Goal: Book appointment/travel/reservation

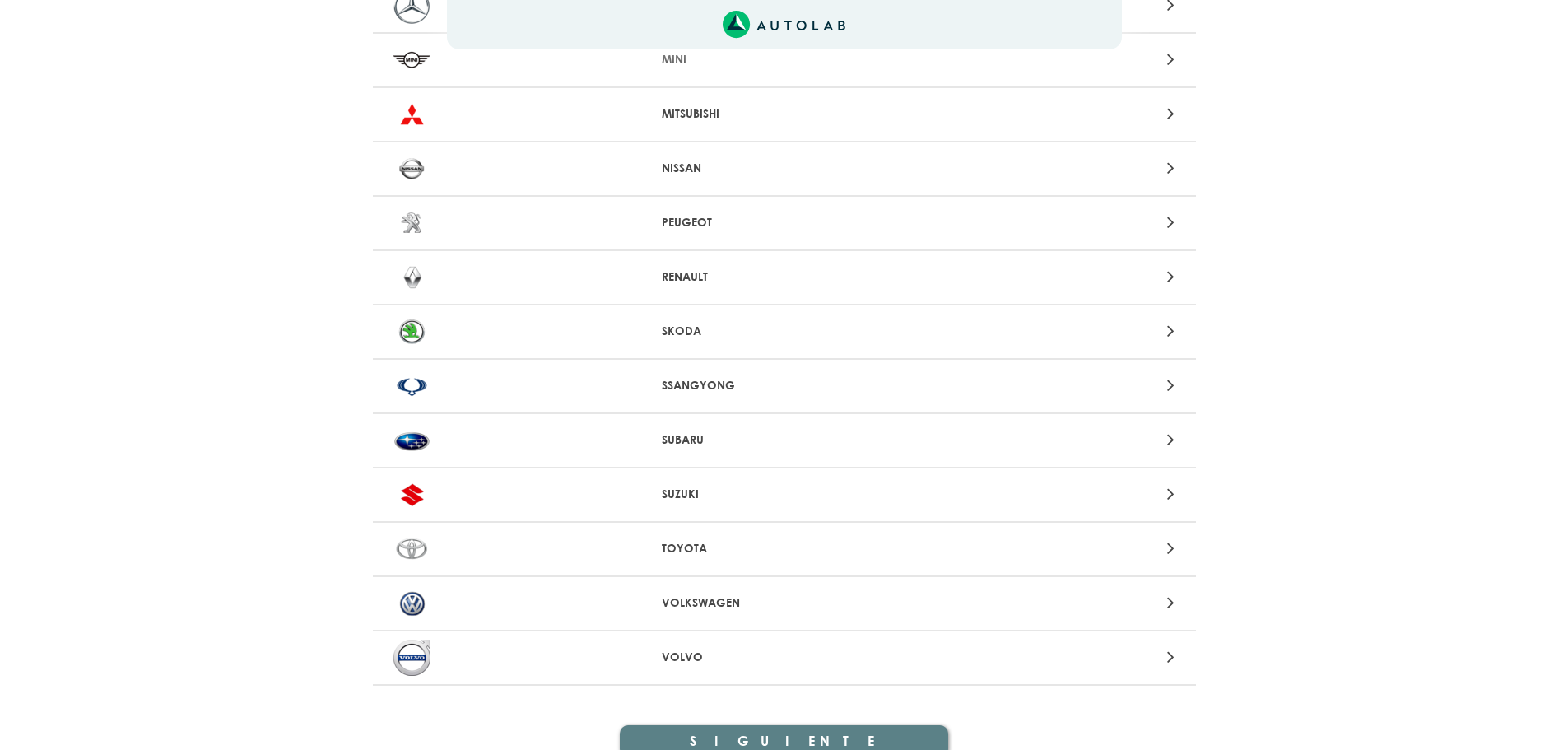
scroll to position [1481, 0]
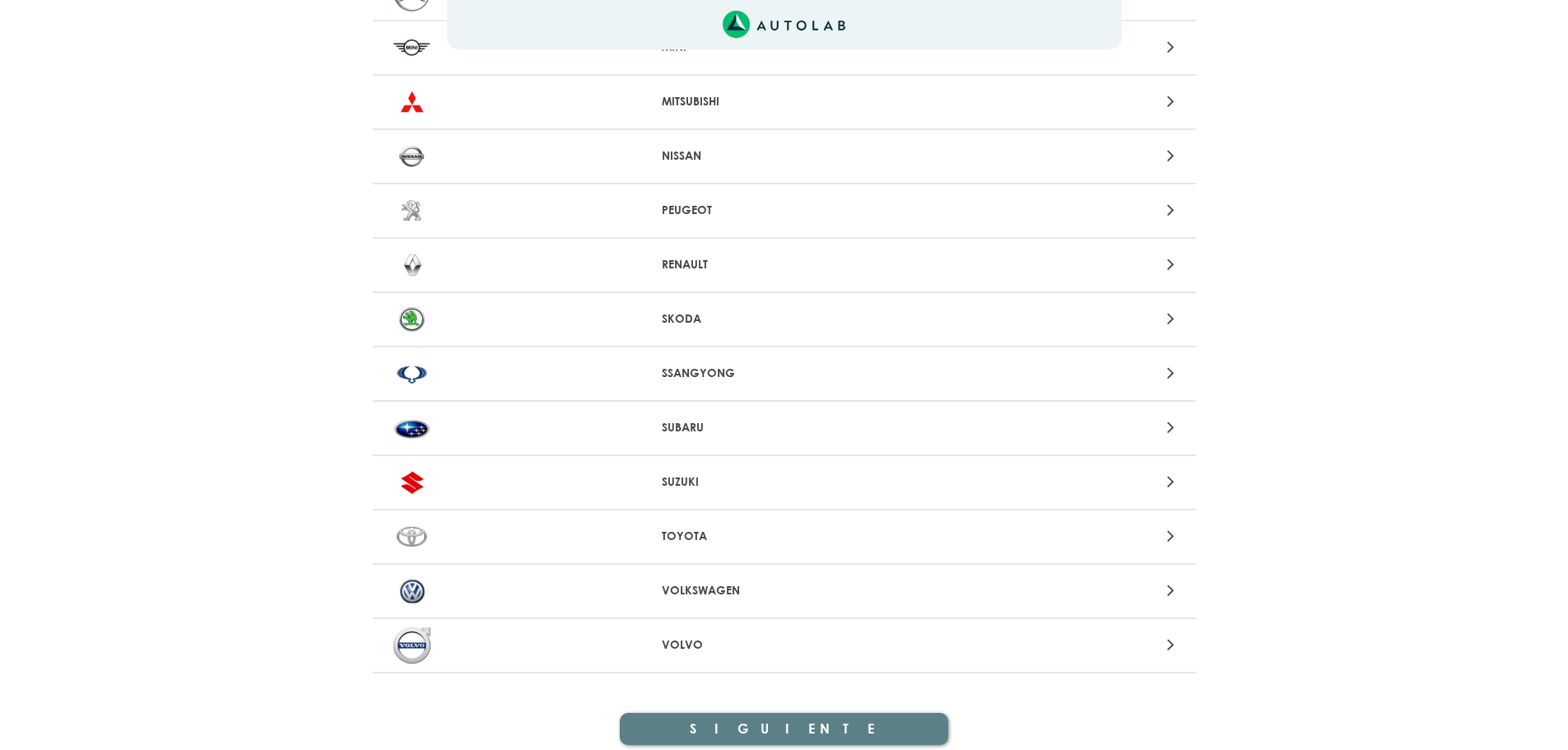
click at [687, 487] on p "SUZUKI" at bounding box center [784, 482] width 245 height 17
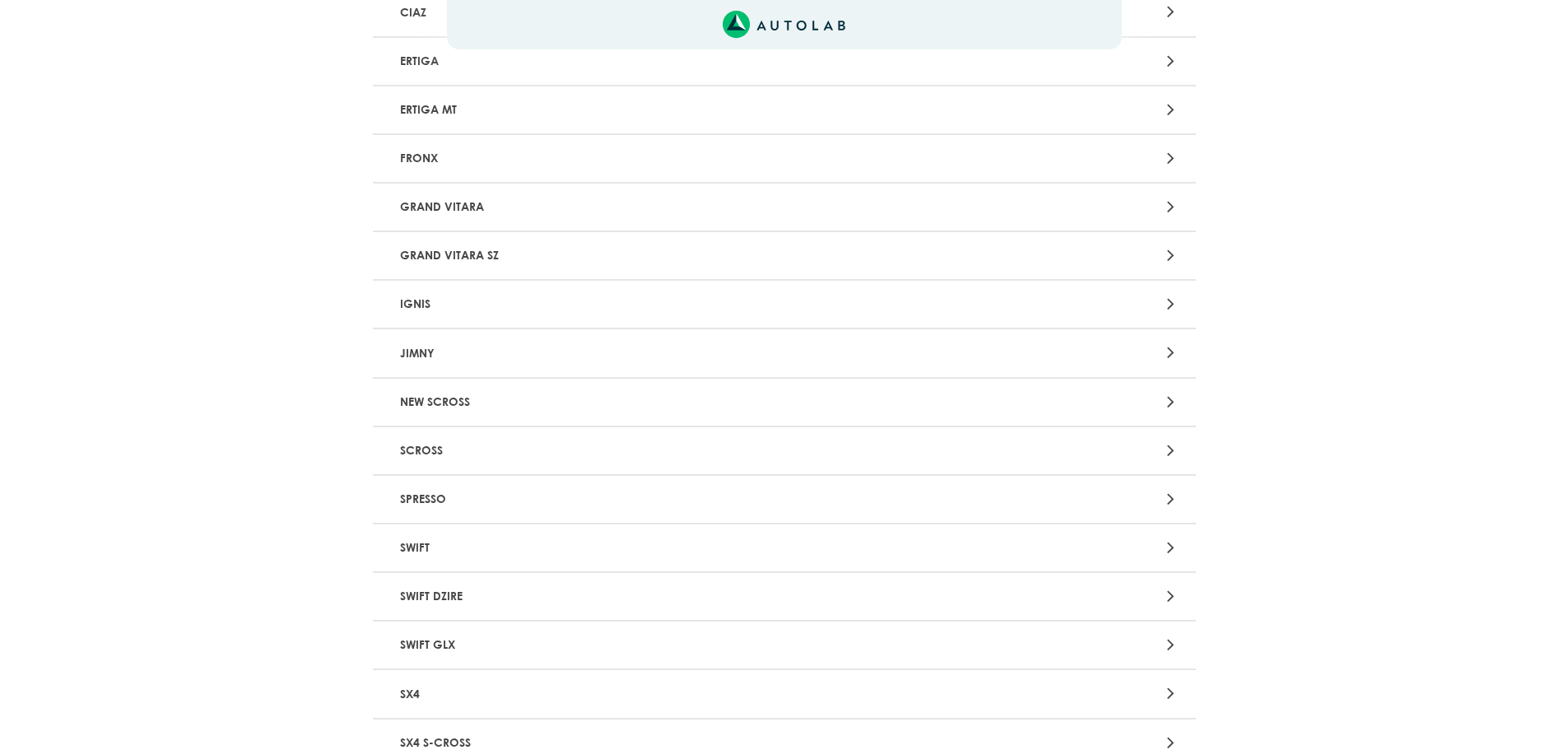
scroll to position [576, 0]
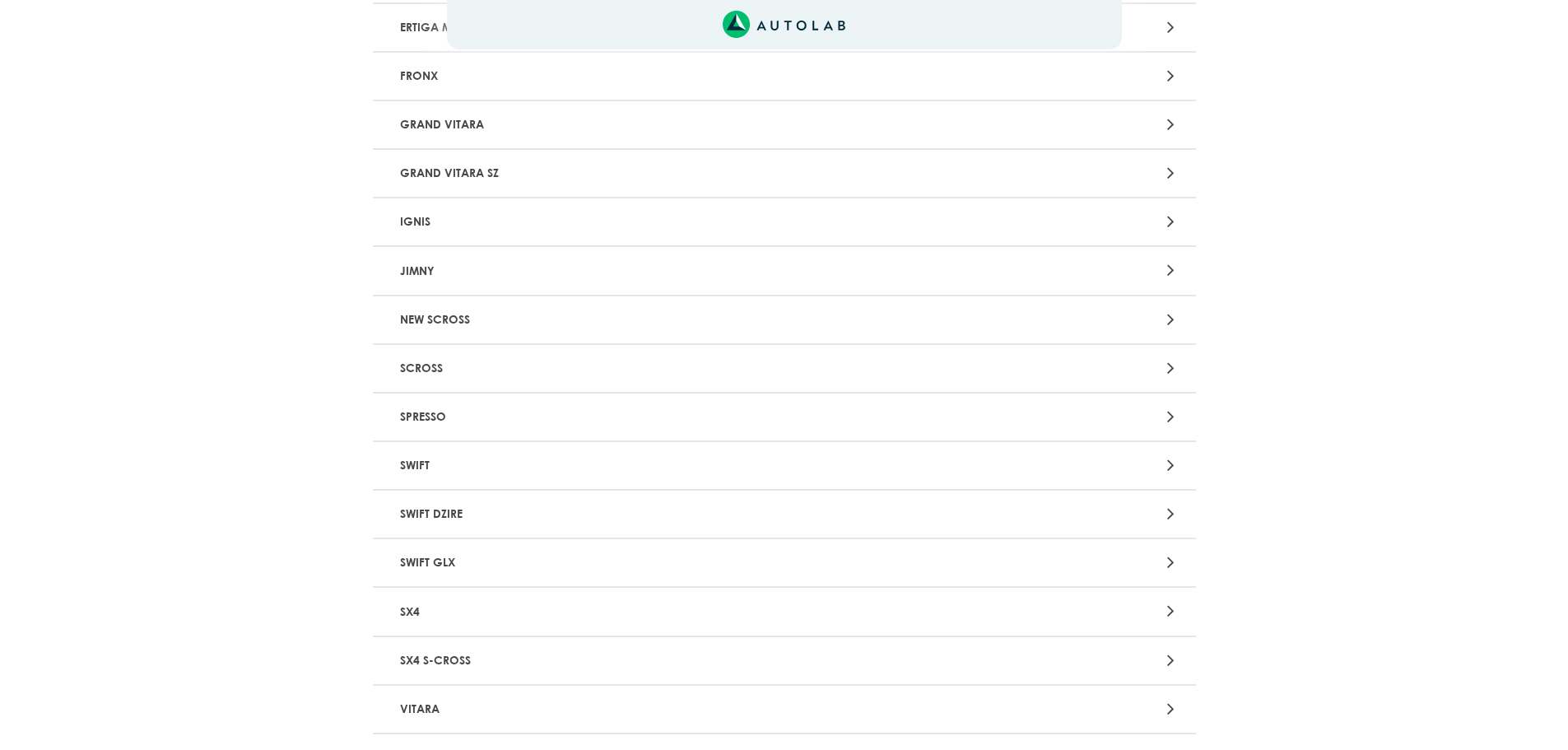
click at [475, 461] on p "SWIFT" at bounding box center [650, 465] width 513 height 30
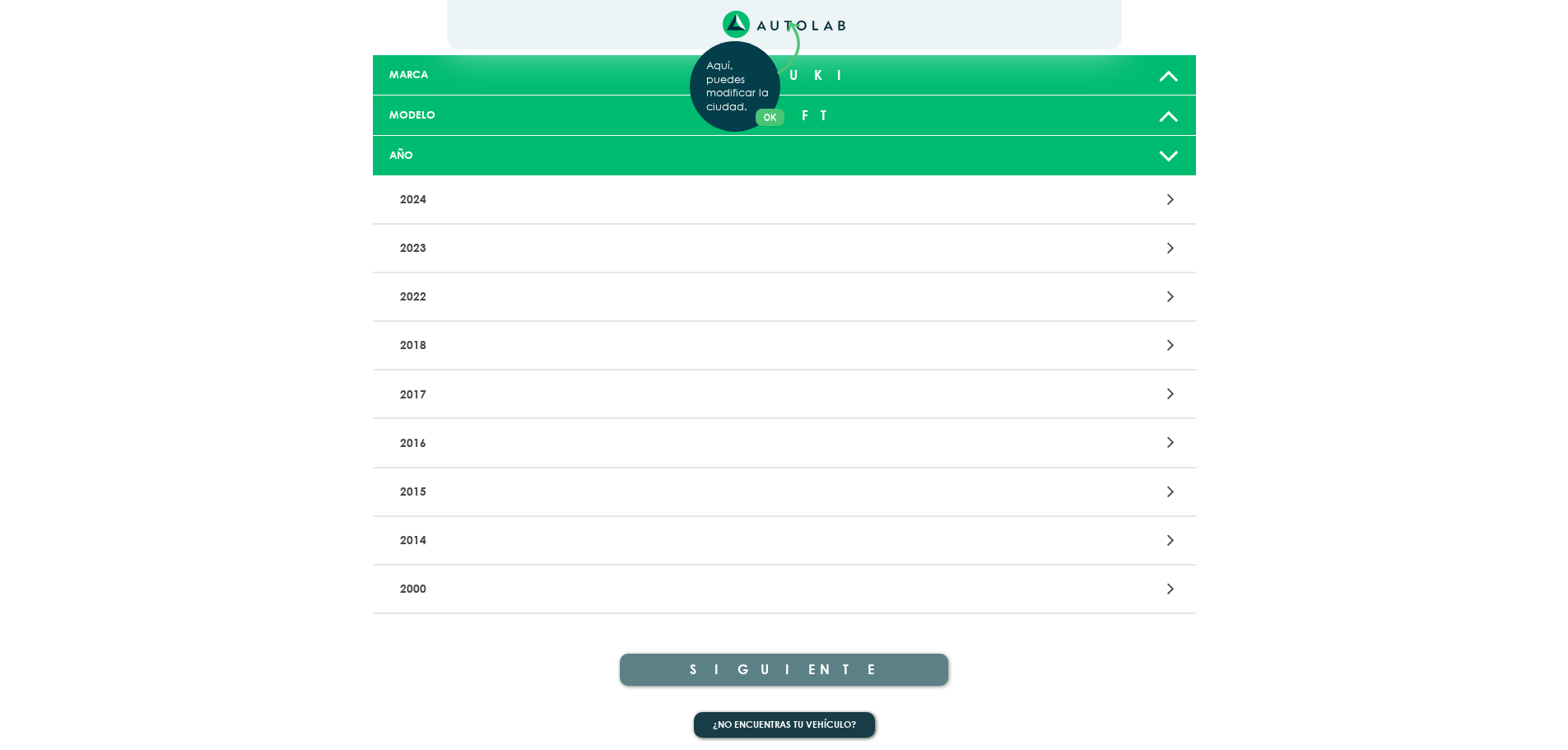
scroll to position [111, 0]
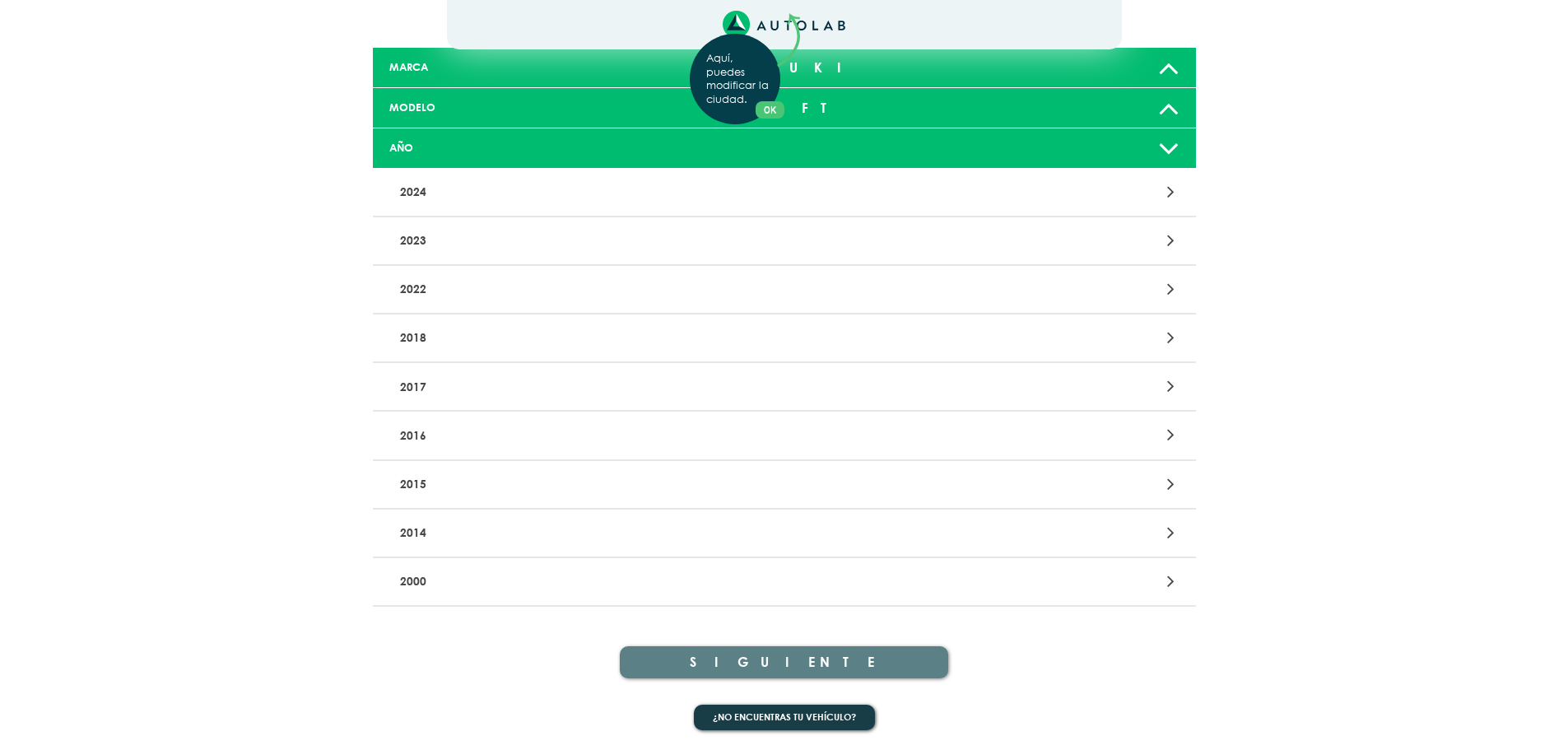
click at [1049, 337] on div "Aquí, puedes modificar la ciudad. OK .aex,.bex{fill:none!important;stroke:#50c4…" at bounding box center [784, 263] width 1568 height 750
click at [1170, 341] on icon at bounding box center [1170, 338] width 7 height 21
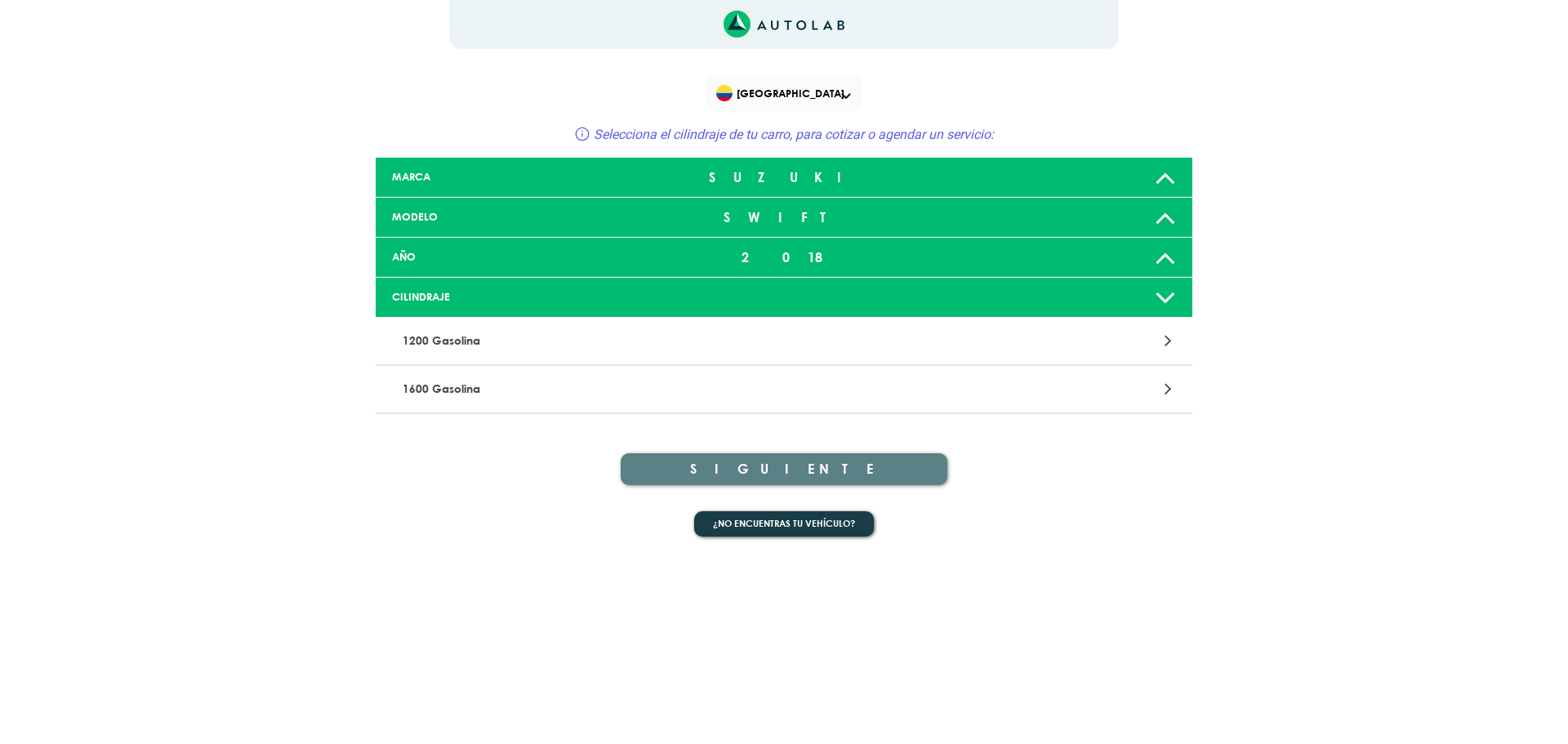
click at [1055, 336] on div at bounding box center [1051, 341] width 267 height 22
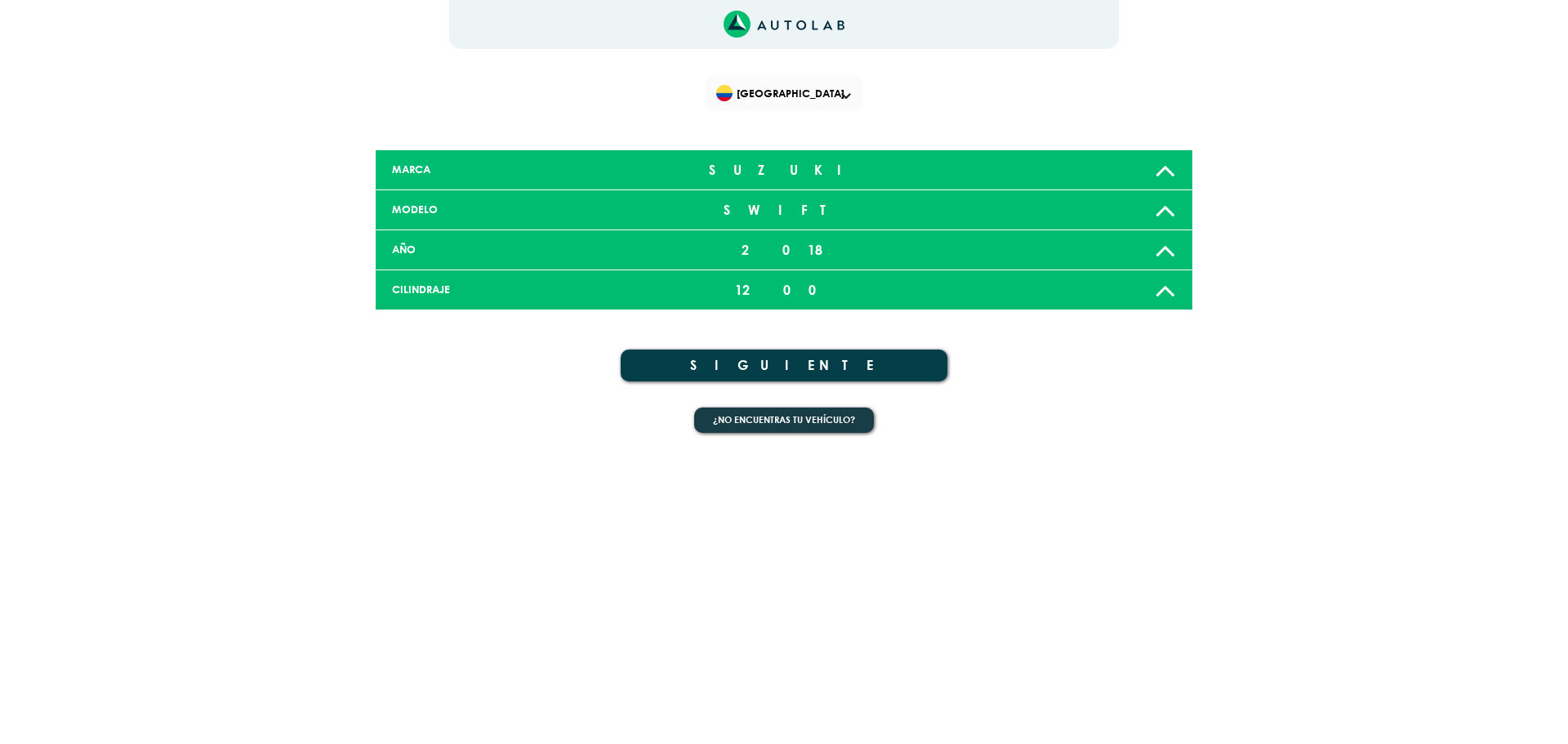
click at [855, 359] on button "SIGUIENTE" at bounding box center [784, 365] width 327 height 32
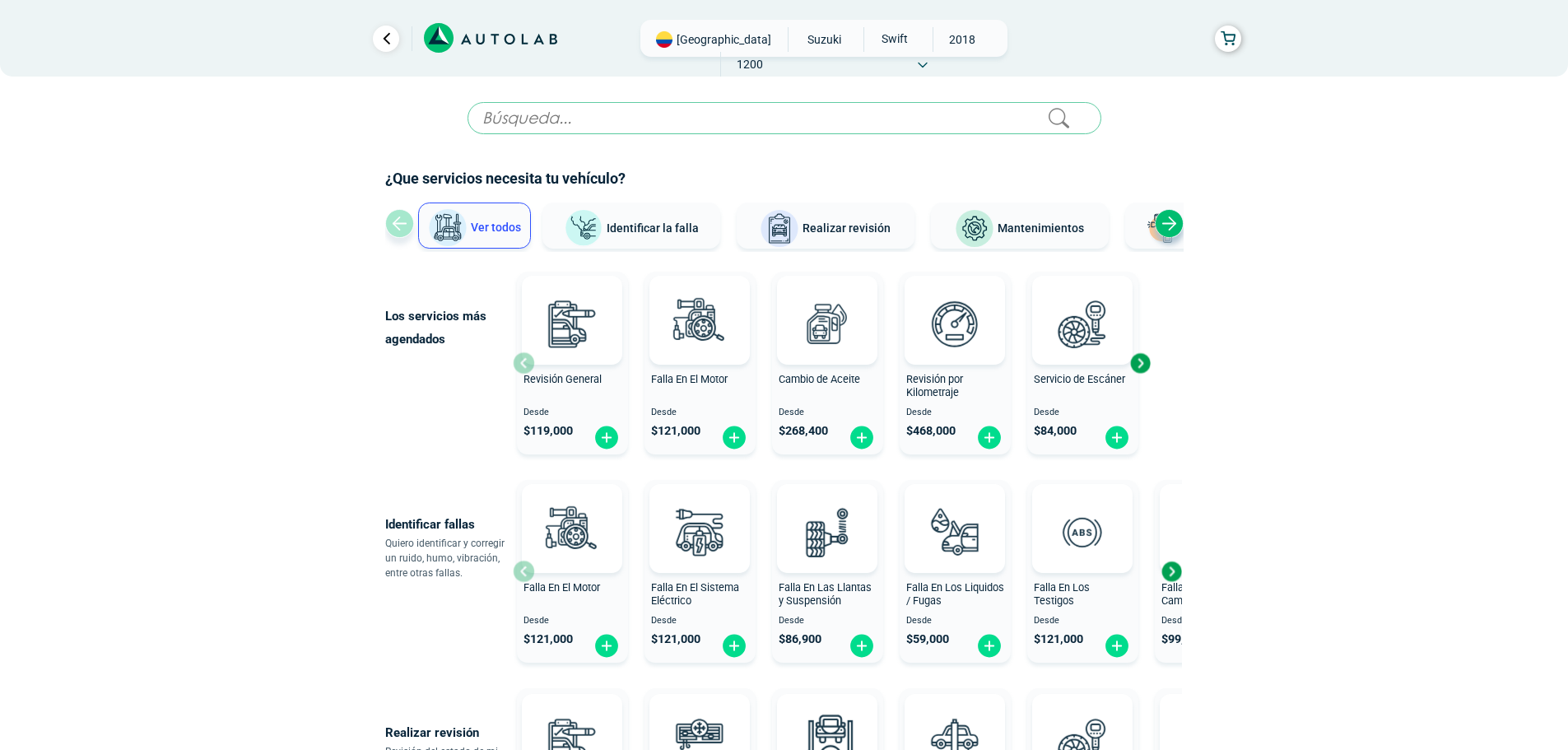
click at [1041, 234] on span "Mantenimientos" at bounding box center [1040, 228] width 86 height 13
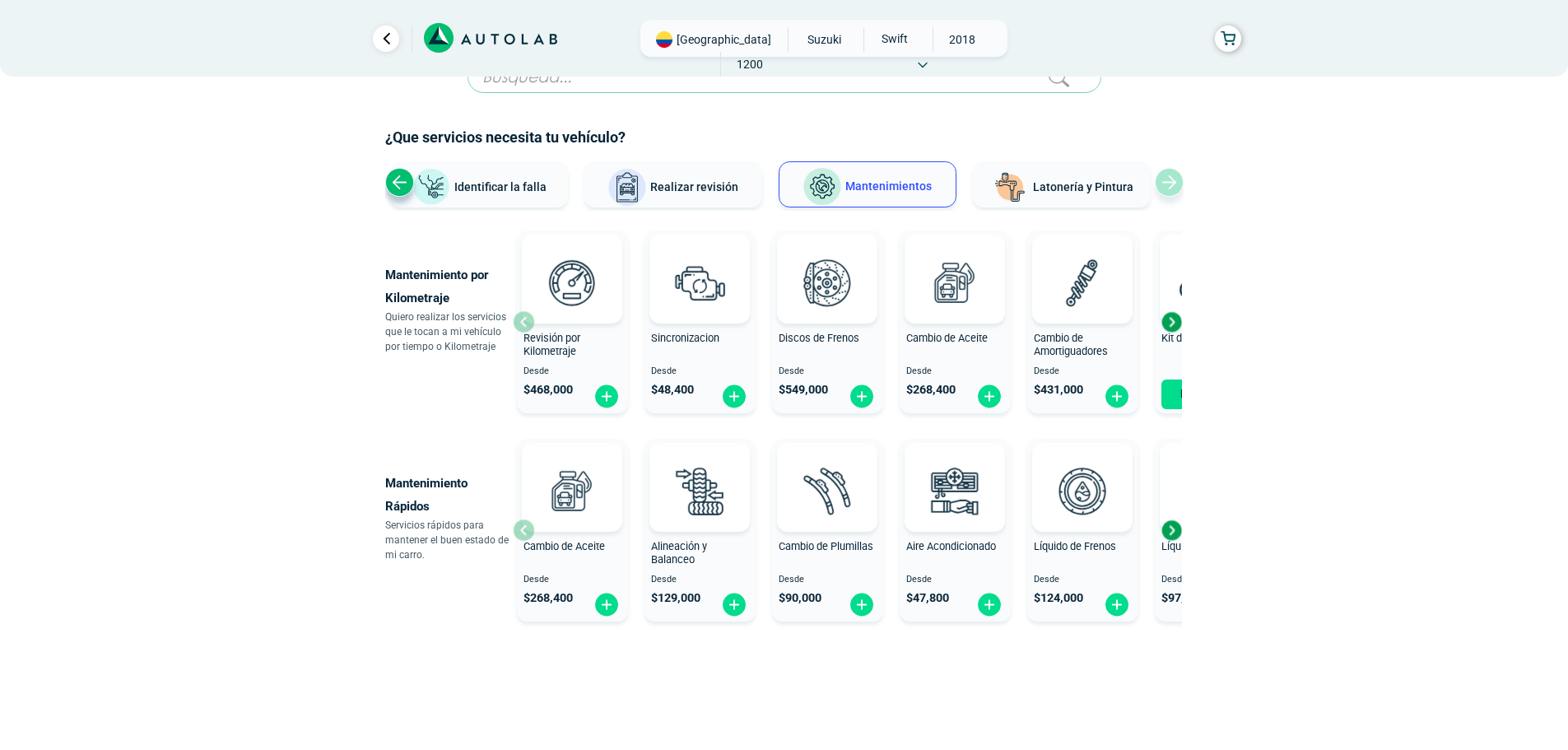
scroll to position [63, 0]
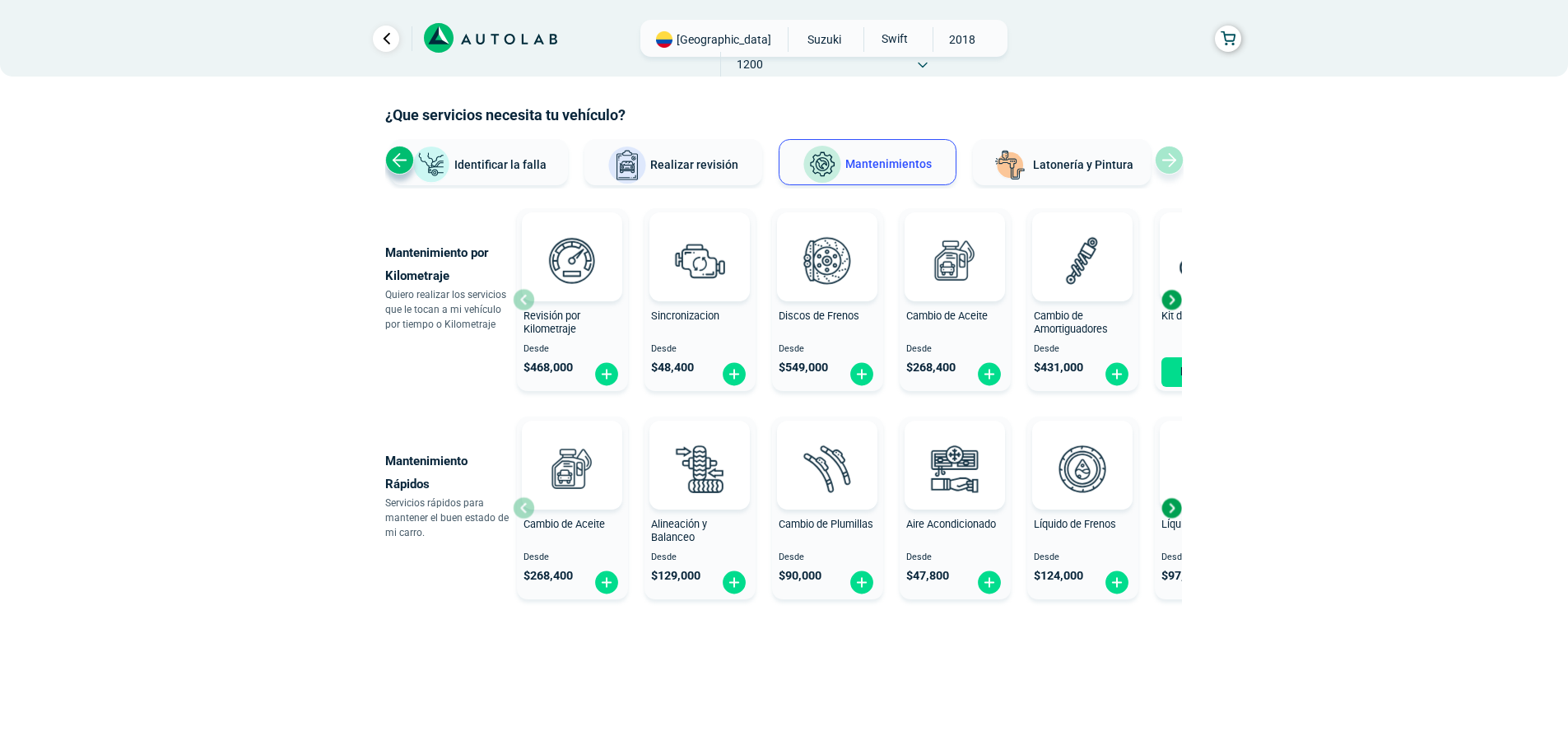
click at [1170, 294] on div "Next slide" at bounding box center [1171, 300] width 25 height 25
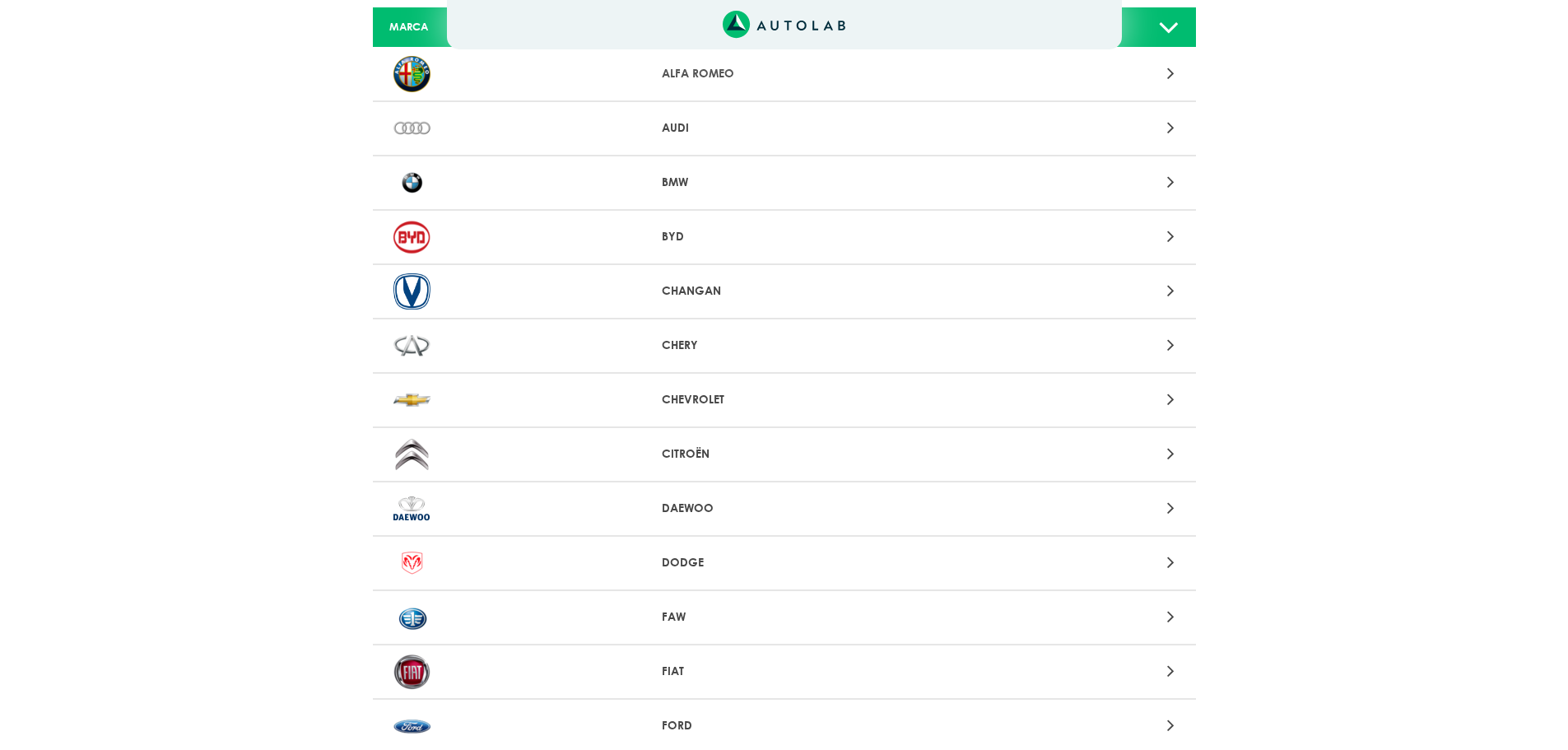
scroll to position [1668, 0]
